Goal: Task Accomplishment & Management: Use online tool/utility

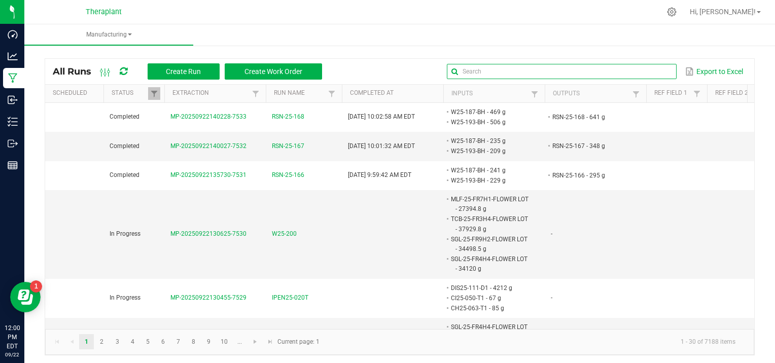
click at [644, 66] on input "text" at bounding box center [561, 71] width 229 height 15
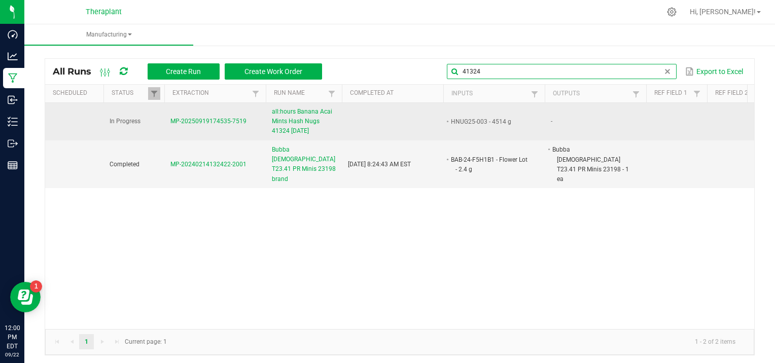
type input "41324"
click at [207, 120] on span "MP-20250919174535-7519" at bounding box center [208, 121] width 76 height 7
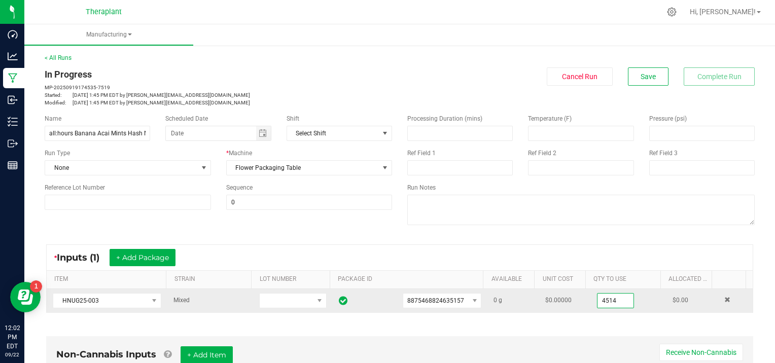
click at [614, 299] on input "4514" at bounding box center [615, 301] width 36 height 14
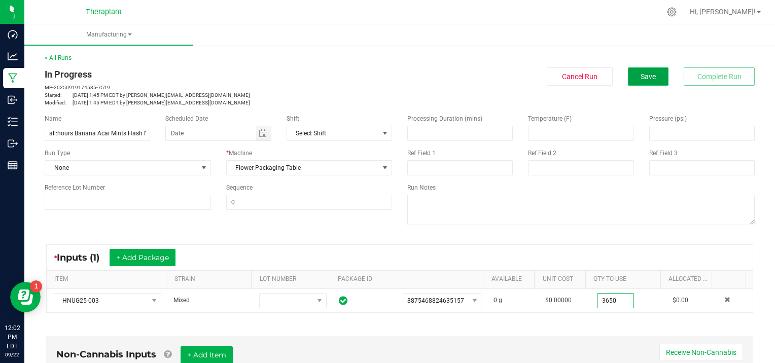
type input "3650.0000 g"
click at [641, 79] on span "Save" at bounding box center [648, 77] width 15 height 8
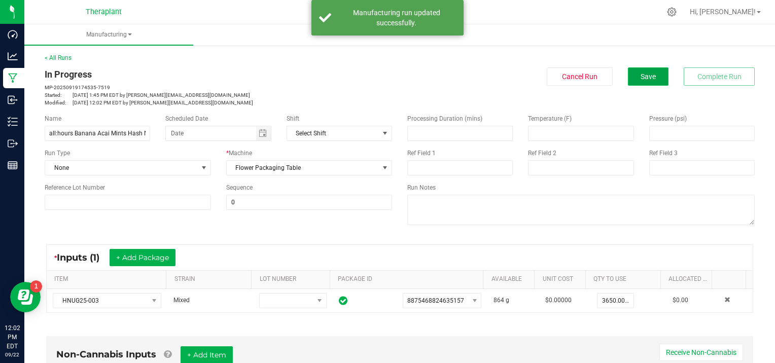
click at [641, 79] on span "Save" at bounding box center [648, 77] width 15 height 8
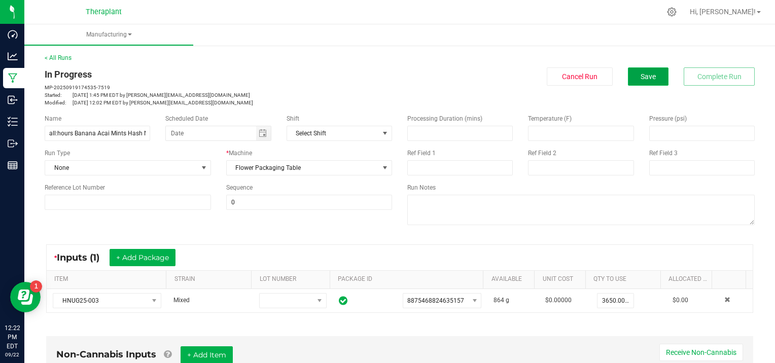
click at [629, 71] on button "Save" at bounding box center [648, 76] width 41 height 18
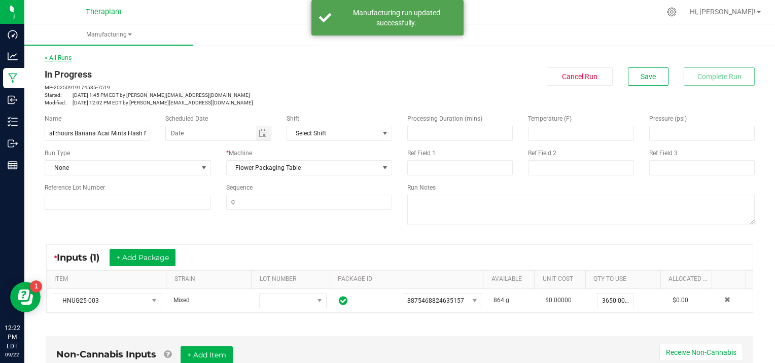
click at [61, 59] on link "< All Runs" at bounding box center [58, 57] width 27 height 7
